Goal: Find specific page/section: Find specific page/section

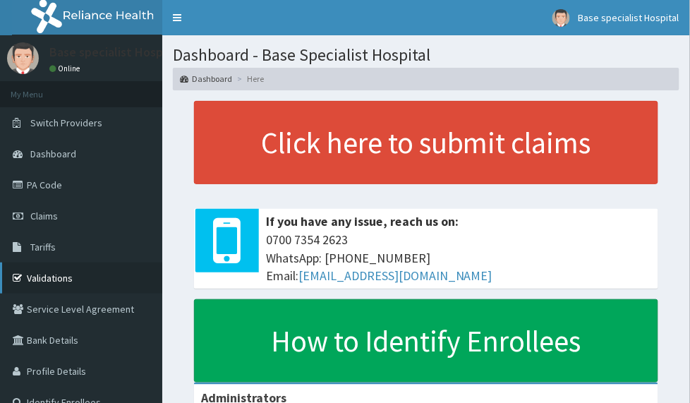
click at [54, 277] on link "Validations" at bounding box center [81, 278] width 162 height 31
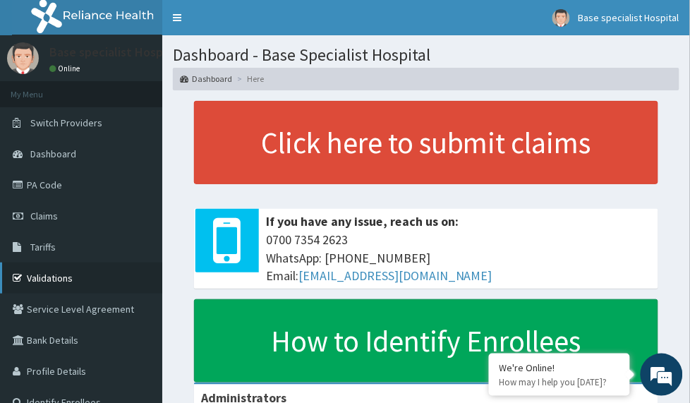
click at [69, 284] on link "Validations" at bounding box center [81, 278] width 162 height 31
click at [60, 284] on link "Validations" at bounding box center [81, 278] width 162 height 31
